Goal: Task Accomplishment & Management: Use online tool/utility

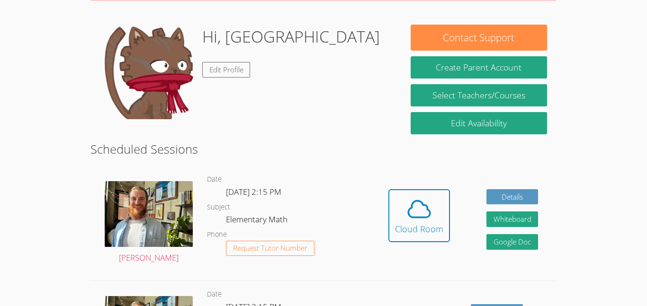
scroll to position [133, 0]
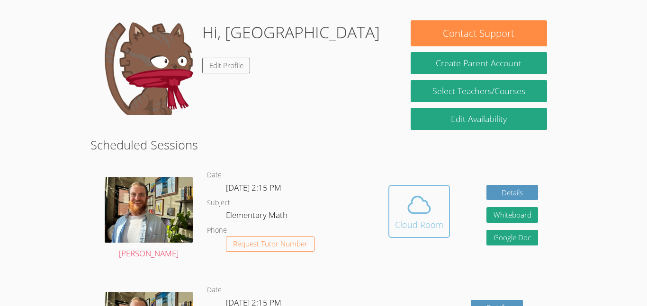
click at [412, 214] on icon at bounding box center [419, 205] width 22 height 17
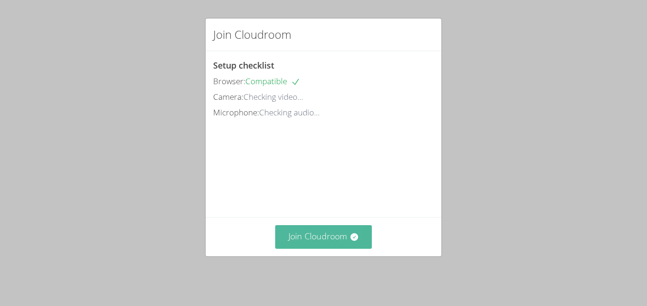
click at [319, 241] on button "Join Cloudroom" at bounding box center [323, 236] width 97 height 23
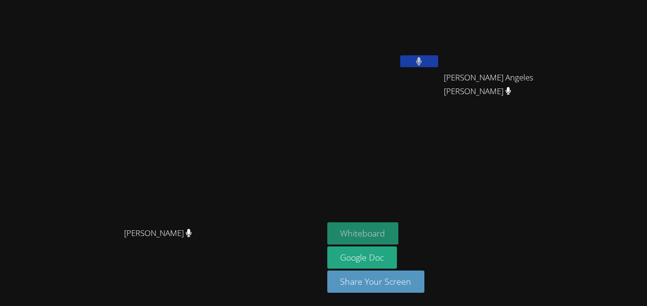
click at [399, 235] on button "Whiteboard" at bounding box center [363, 234] width 72 height 22
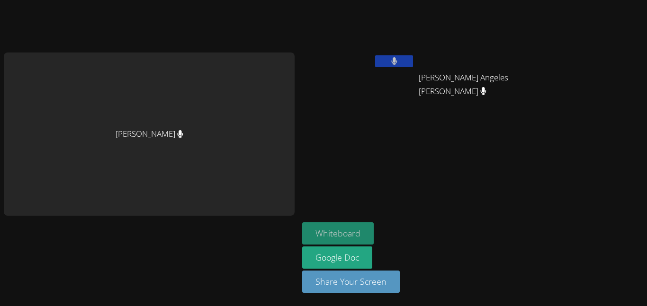
click at [327, 229] on button "Whiteboard" at bounding box center [338, 234] width 72 height 22
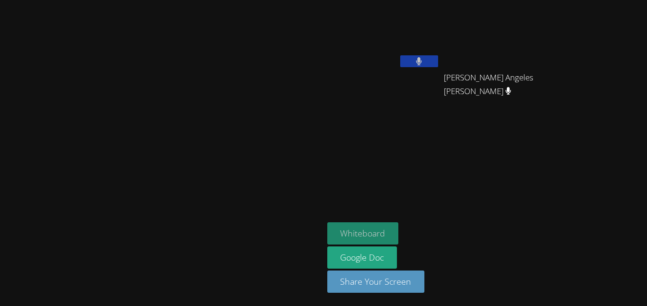
click at [399, 224] on button "Whiteboard" at bounding box center [363, 234] width 72 height 22
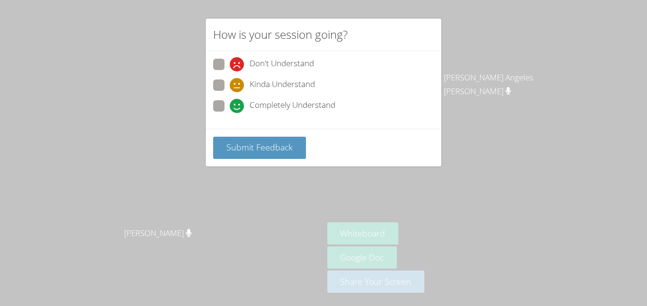
click at [230, 113] on span at bounding box center [230, 113] width 0 height 0
click at [230, 108] on input "Completely Understand" at bounding box center [234, 104] width 8 height 8
radio input "true"
click at [183, 181] on div "How is your session going? Don't Understand Kinda Understand Completely Underst…" at bounding box center [323, 153] width 647 height 306
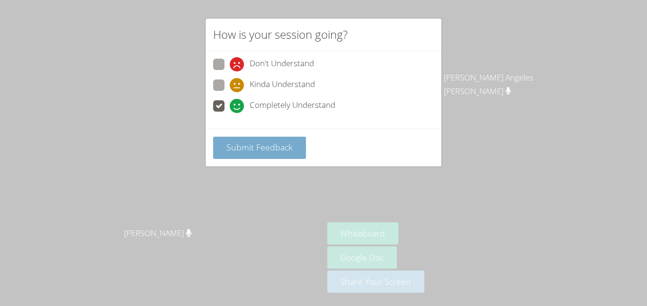
click at [263, 153] on span "Submit Feedback" at bounding box center [259, 147] width 66 height 11
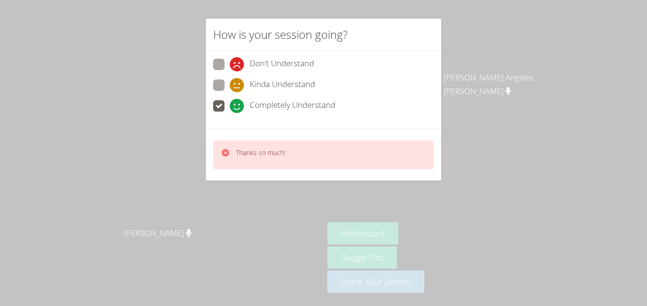
click at [233, 156] on div "Thanks so much!" at bounding box center [253, 155] width 65 height 14
click at [224, 156] on icon at bounding box center [226, 153] width 8 height 8
click at [219, 159] on div "Thanks so much!" at bounding box center [323, 155] width 221 height 29
